Goal: Use online tool/utility: Utilize a website feature to perform a specific function

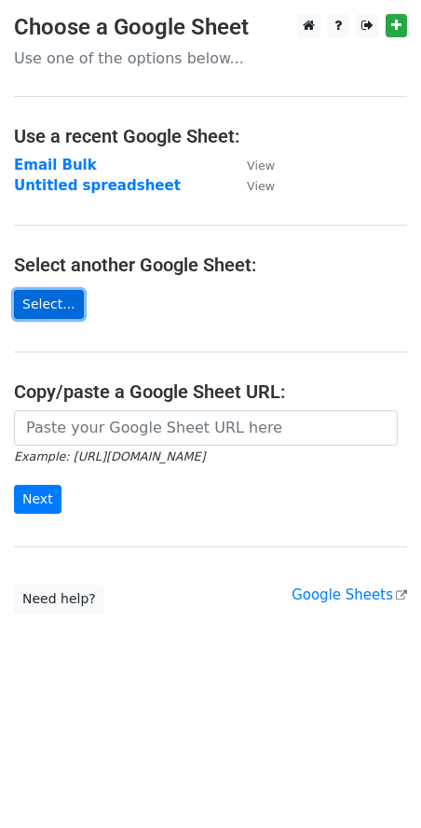
click at [34, 305] on link "Select..." at bounding box center [49, 304] width 70 height 29
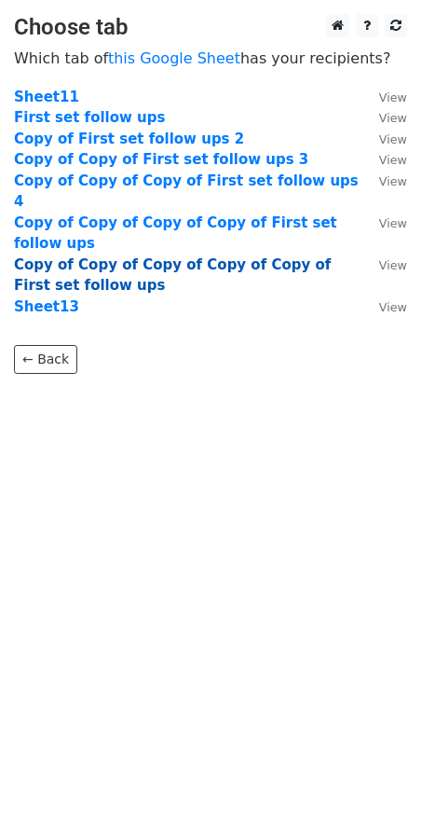
click at [163, 256] on strong "Copy of Copy of Copy of Copy of Copy of First set follow ups" at bounding box center [172, 275] width 317 height 38
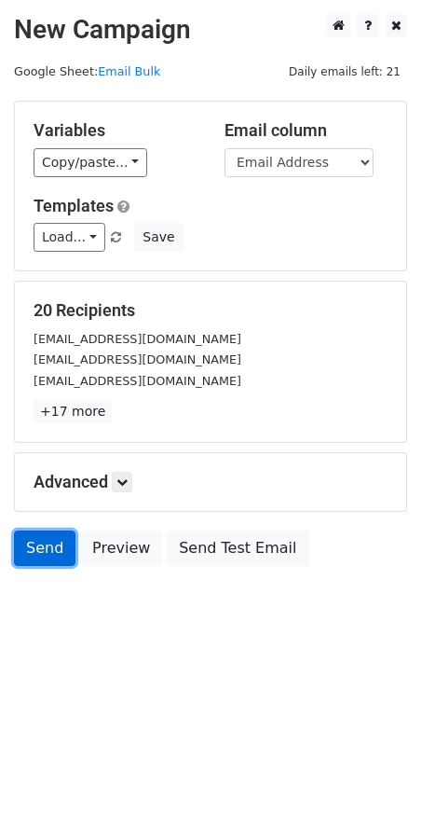
click at [51, 549] on link "Send" at bounding box center [45, 548] width 62 height 35
